Goal: Transaction & Acquisition: Purchase product/service

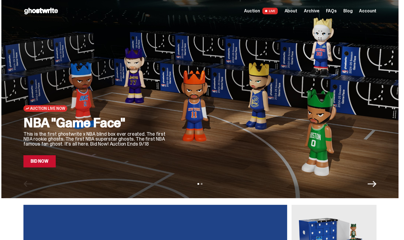
click at [260, 10] on span "Auction" at bounding box center [252, 11] width 16 height 4
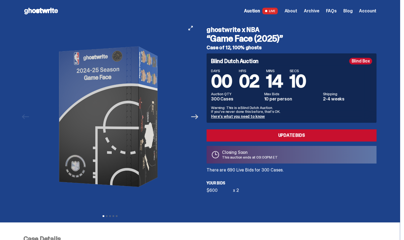
click at [196, 115] on icon "Next" at bounding box center [194, 116] width 7 height 7
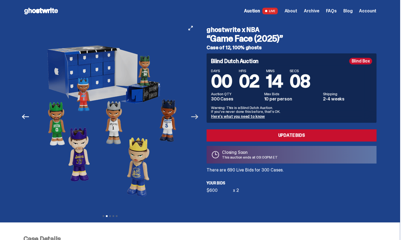
click at [196, 116] on icon "Next" at bounding box center [194, 116] width 7 height 7
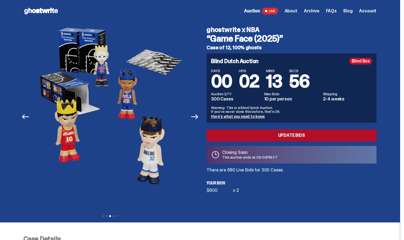
click at [299, 135] on link "Update Bids" at bounding box center [291, 136] width 170 height 12
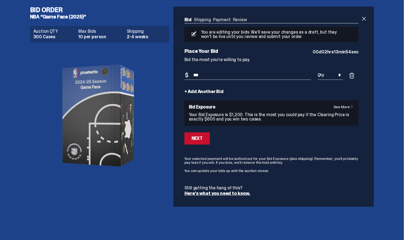
click at [211, 74] on input "***" at bounding box center [247, 75] width 127 height 9
type input "***"
click at [196, 137] on div "Next" at bounding box center [197, 138] width 11 height 4
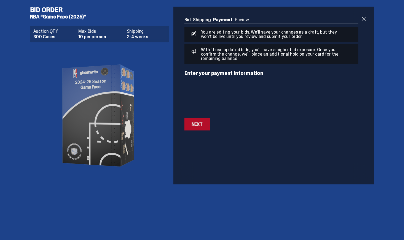
click at [196, 124] on div "Next" at bounding box center [197, 124] width 11 height 4
click at [196, 126] on div "Next" at bounding box center [197, 124] width 11 height 4
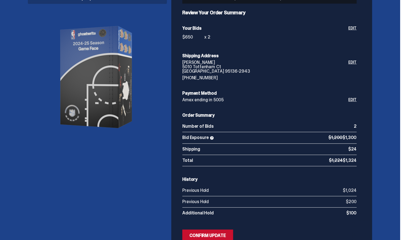
scroll to position [83, 0]
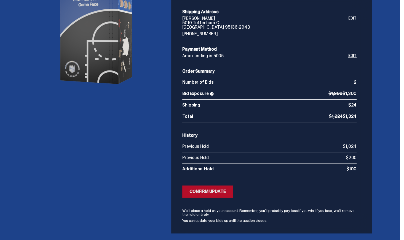
click at [202, 190] on div "Confirm Update" at bounding box center [207, 192] width 36 height 4
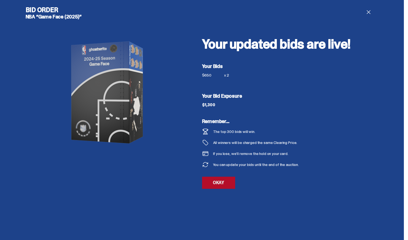
click at [223, 183] on link "OKAY" at bounding box center [218, 183] width 33 height 12
